Goal: Find specific page/section: Find specific page/section

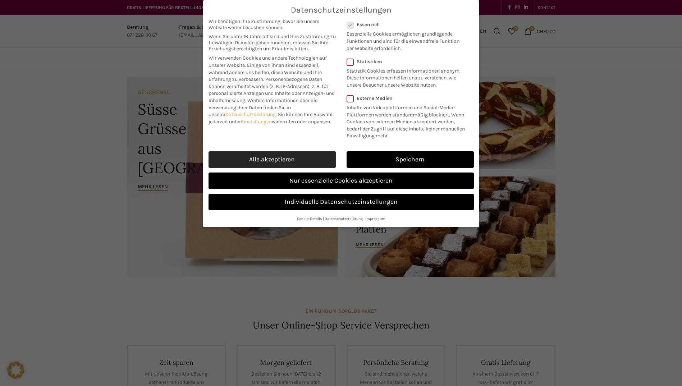
click at [309, 160] on link "Alle akzeptieren" at bounding box center [271, 159] width 127 height 17
checkbox input "true"
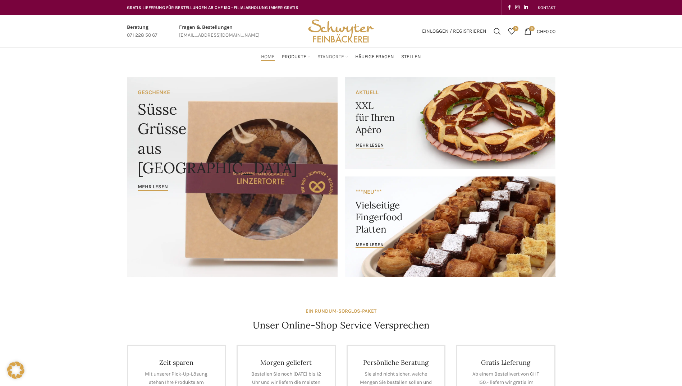
click at [330, 61] on li "Standorte Stadt St. Gallen Bahnhof St. Gallen Markt-Rondelle Neudorf Neugasse L…" at bounding box center [332, 57] width 31 height 14
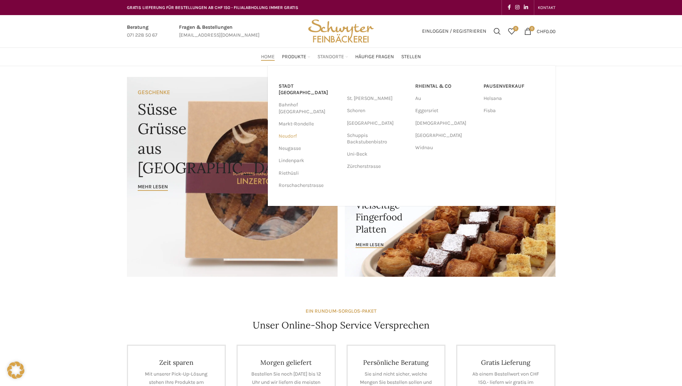
click at [289, 130] on link "Neudorf" at bounding box center [309, 136] width 61 height 12
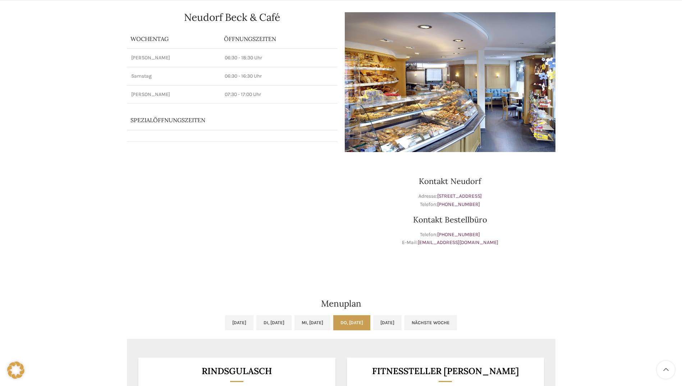
scroll to position [216, 0]
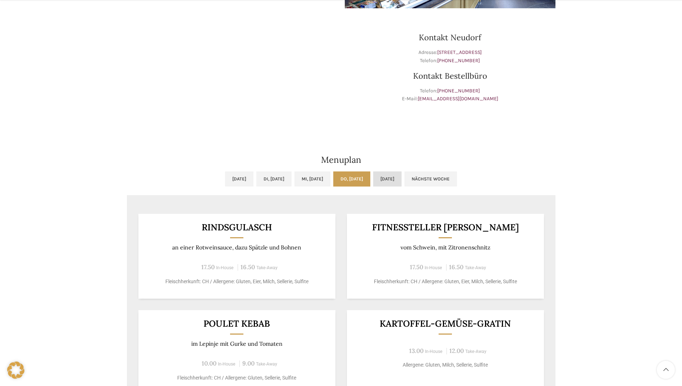
click at [395, 186] on link "[DATE]" at bounding box center [387, 178] width 28 height 15
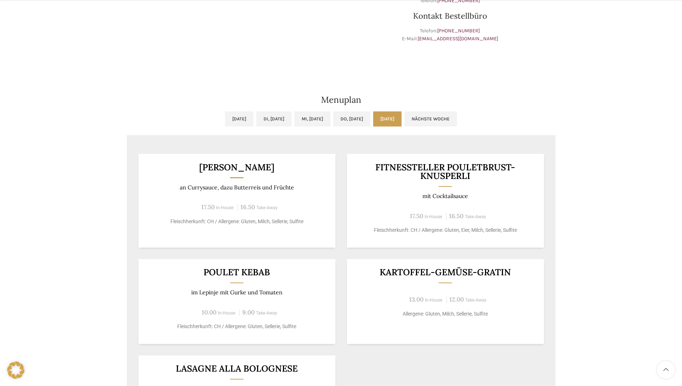
scroll to position [288, 0]
